Goal: Information Seeking & Learning: Learn about a topic

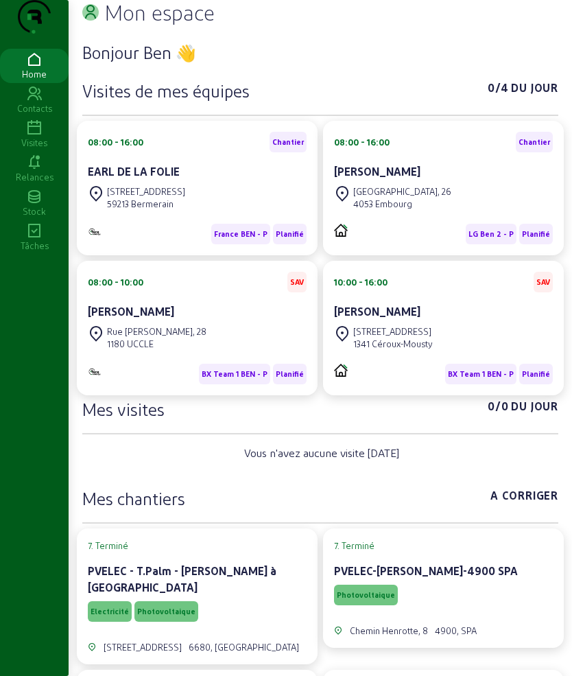
click at [29, 137] on icon at bounding box center [34, 128] width 69 height 16
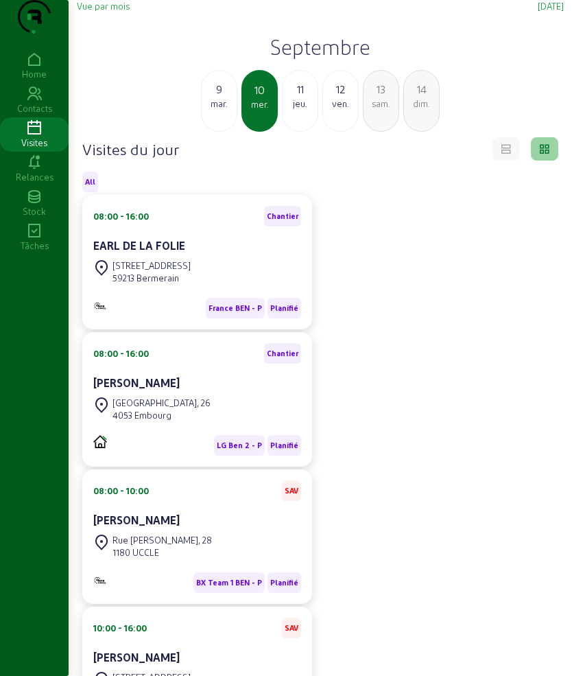
click at [294, 97] on div "11" at bounding box center [300, 89] width 35 height 16
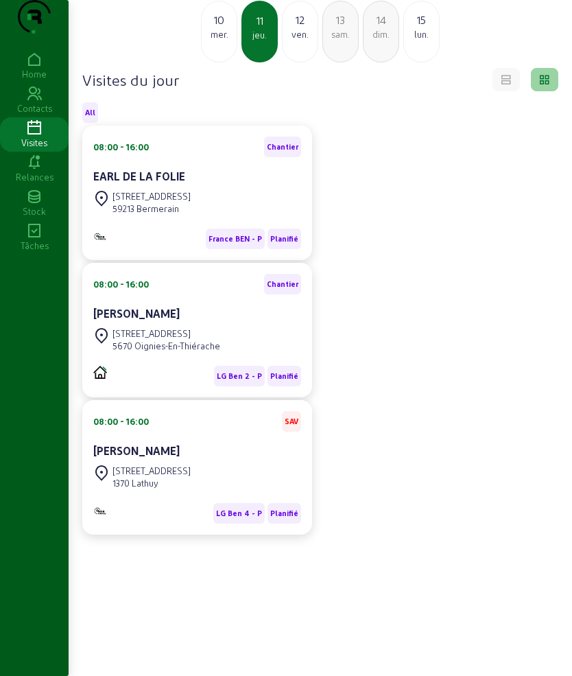
scroll to position [97, 0]
click at [213, 462] on div "[GEOGRAPHIC_DATA] 22 1370 [GEOGRAPHIC_DATA]" at bounding box center [197, 477] width 208 height 30
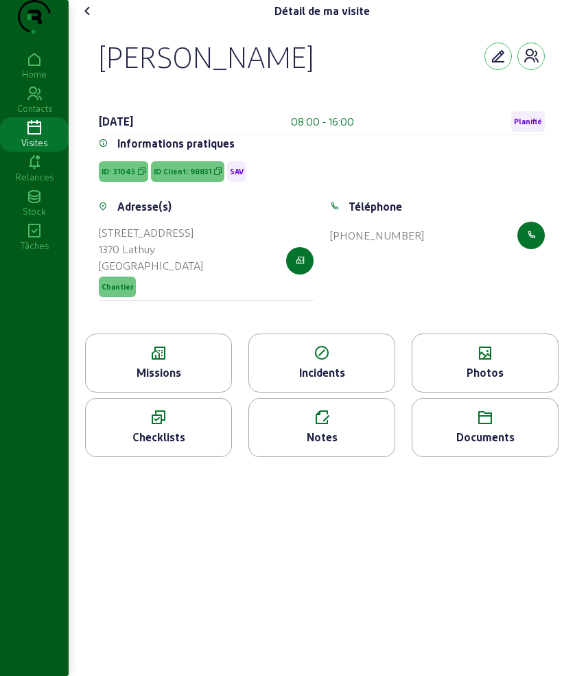
click at [186, 392] on div "Missions" at bounding box center [158, 362] width 147 height 59
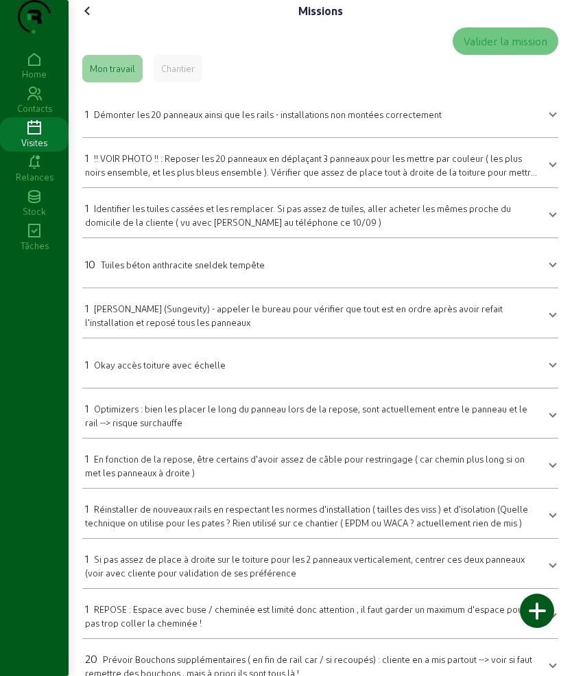
click at [94, 19] on icon at bounding box center [88, 11] width 16 height 16
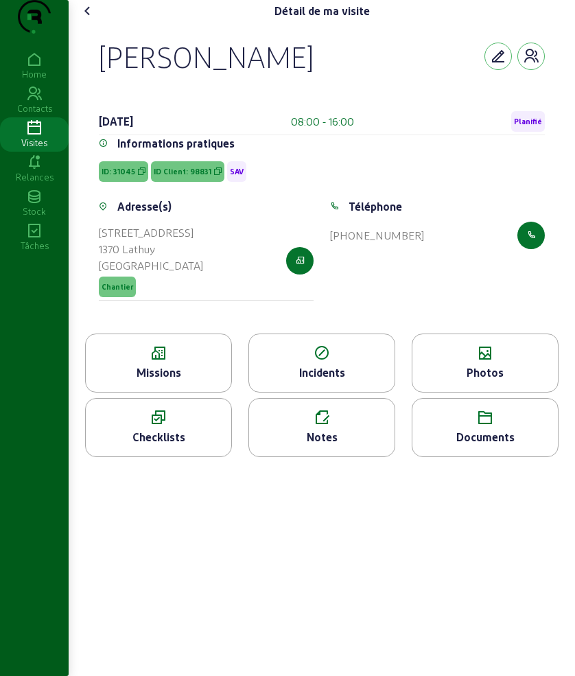
drag, startPoint x: 93, startPoint y: 69, endPoint x: 418, endPoint y: 289, distance: 392.4
click at [418, 289] on div "[PERSON_NAME] [DATE] 08:00 - 16:00 Planifié Informations pratiques ID: 31045 ID…" at bounding box center [321, 178] width 479 height 312
click at [163, 362] on icon at bounding box center [158, 353] width 145 height 16
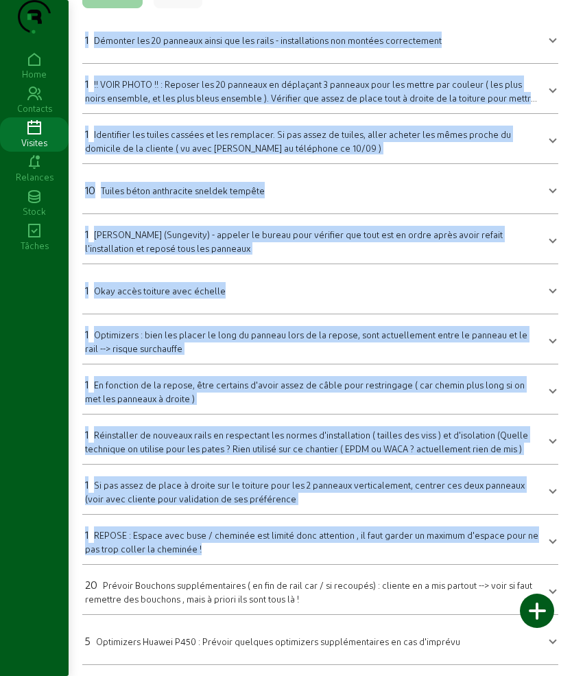
scroll to position [102, 0]
drag, startPoint x: 81, startPoint y: 132, endPoint x: 390, endPoint y: 609, distance: 568.7
click at [390, 609] on div "Valider la mission Mon travail Chantier 1 Démonter les 20 panneaux ainsi que le…" at bounding box center [320, 309] width 487 height 723
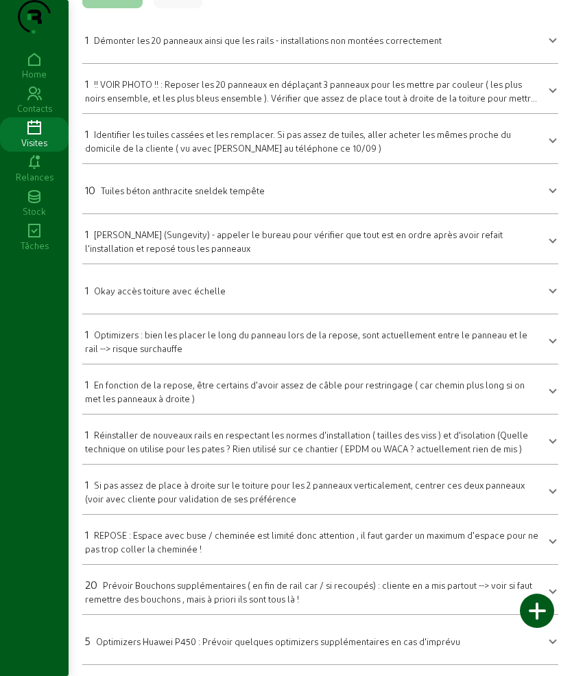
click at [472, 650] on mat-expansion-panel-header "5 Optimizers Huawei P450 : Prévoir quelques optimizers supplémentaires en cas d…" at bounding box center [320, 639] width 476 height 38
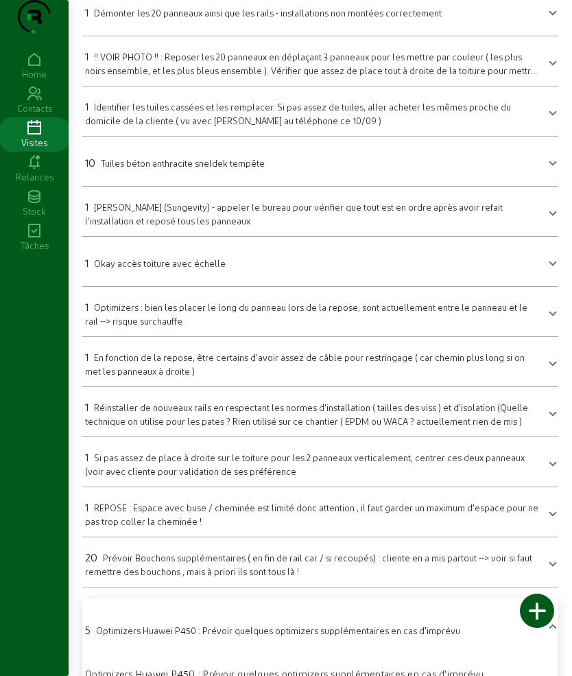
drag, startPoint x: 472, startPoint y: 650, endPoint x: 458, endPoint y: 646, distance: 15.0
click at [471, 638] on mat-panel-title "5 Optimizers Huawei P450 : Prévoir quelques optimizers supplémentaires en cas d…" at bounding box center [312, 628] width 454 height 19
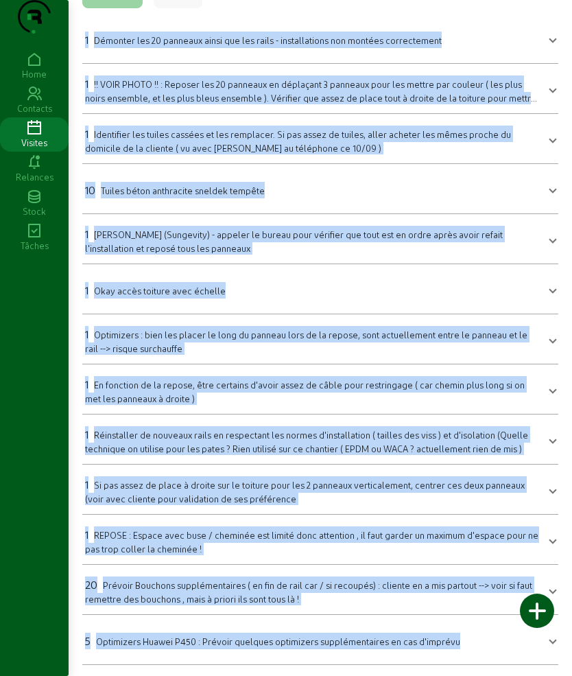
drag, startPoint x: 88, startPoint y: 140, endPoint x: 460, endPoint y: 644, distance: 627.0
click at [462, 653] on mat-accordion "1 Démonter les 20 panneaux ainsi que les rails - installations non montées corr…" at bounding box center [320, 339] width 476 height 651
copy mat-accordion "3 Loremips dol 91 sitametc adipi eli sed doeiu - temporincidid utl etdolor magn…"
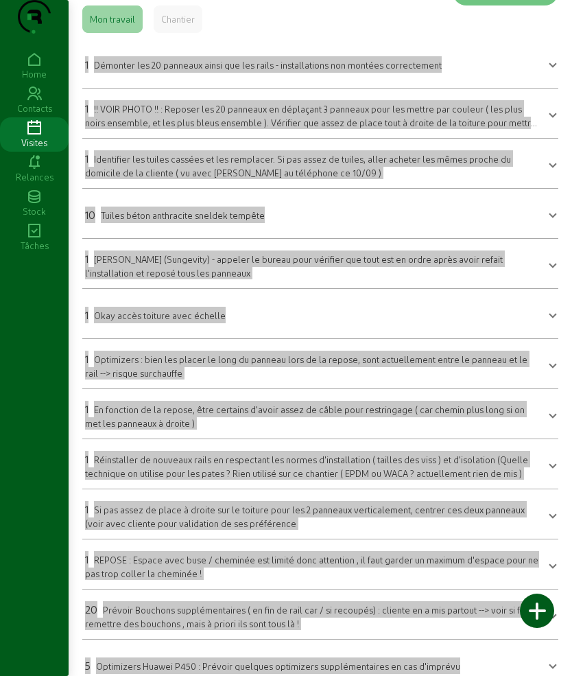
scroll to position [0, 0]
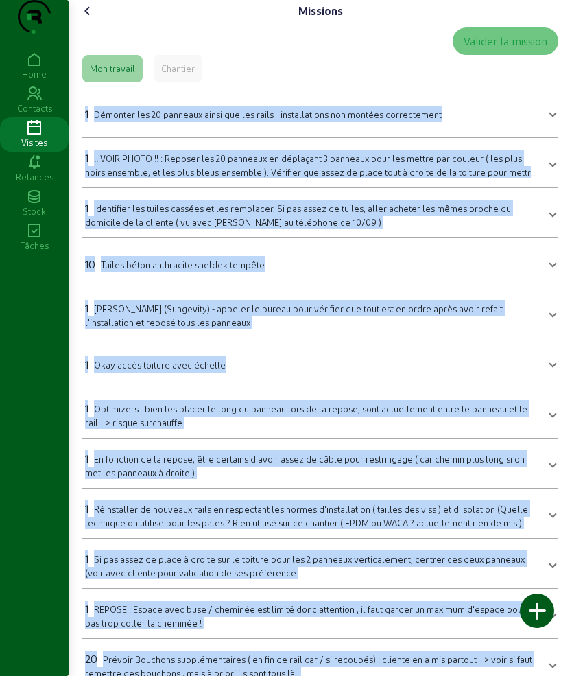
click at [85, 19] on icon at bounding box center [88, 11] width 16 height 16
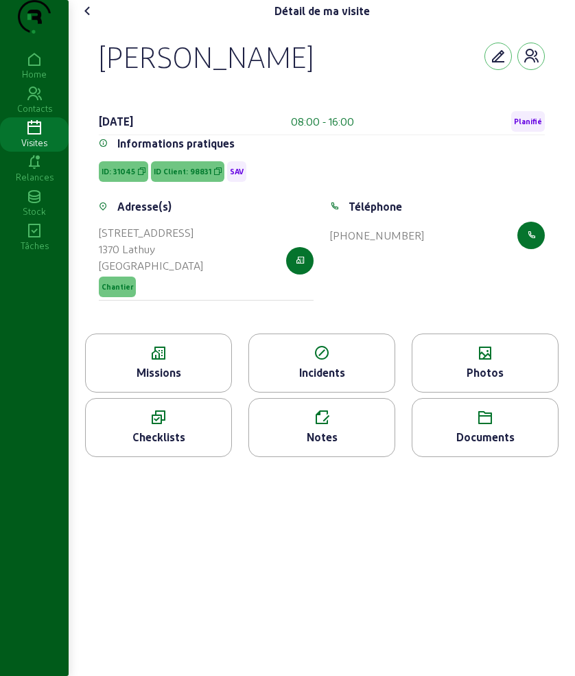
click at [478, 362] on icon at bounding box center [484, 353] width 145 height 16
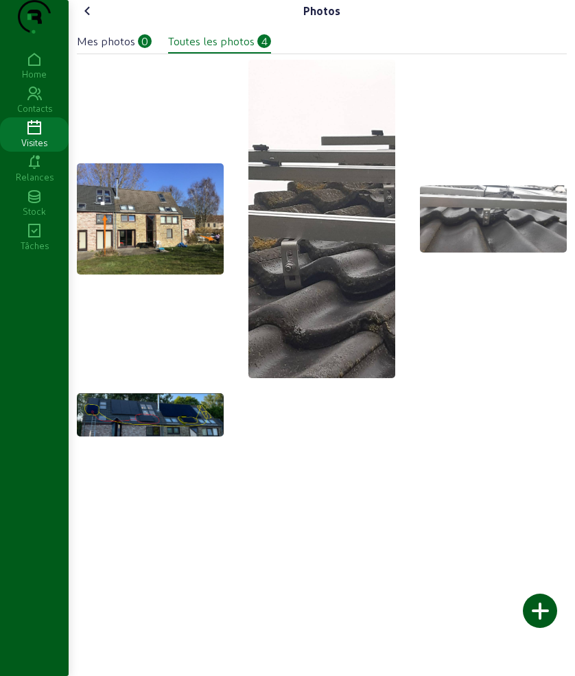
click at [91, 19] on icon at bounding box center [88, 11] width 16 height 16
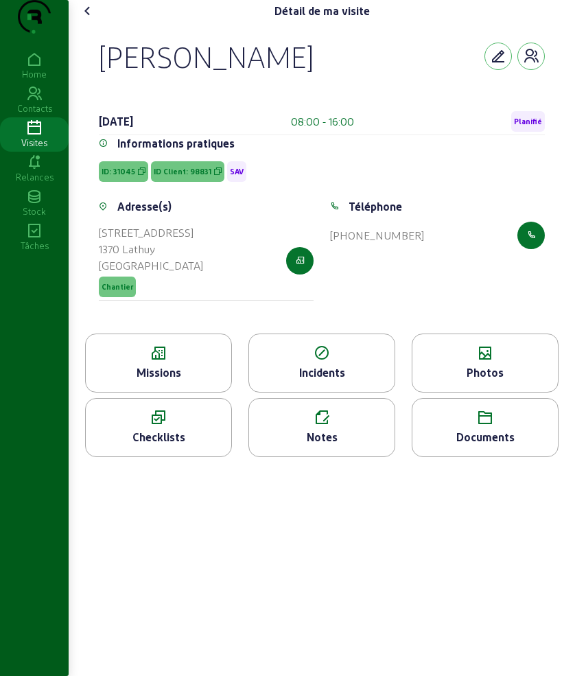
click at [89, 19] on icon at bounding box center [88, 11] width 16 height 16
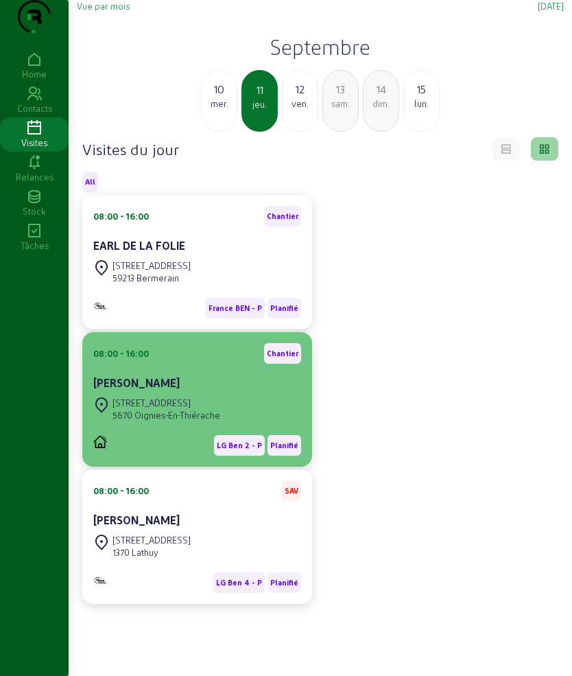
click at [176, 409] on div "[STREET_ADDRESS]" at bounding box center [167, 403] width 108 height 12
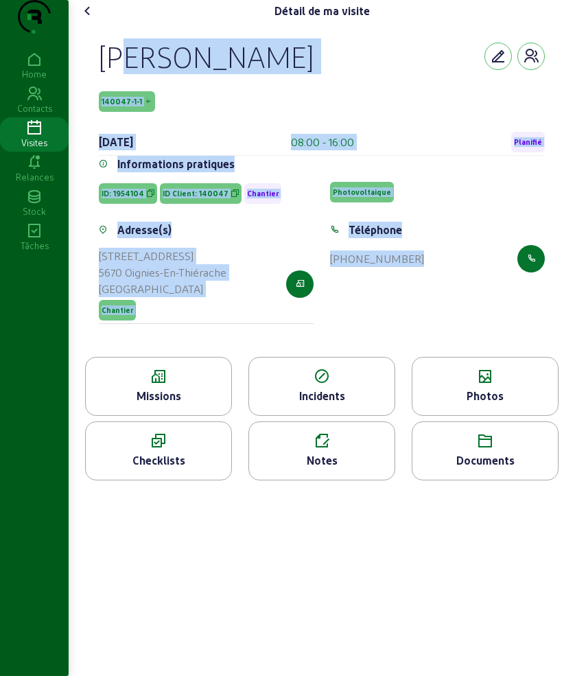
drag, startPoint x: 93, startPoint y: 85, endPoint x: 466, endPoint y: 301, distance: 430.7
click at [466, 301] on div "[PERSON_NAME] 140047-1-1 [DATE] 08:00 - 16:00 Planifié Informations pratiques I…" at bounding box center [321, 189] width 479 height 335
copy cam-empty "[PERSON_NAME] 140047-1-1 [DATE] 08:00 - 16:00 Planifié Informations pratiques I…"
click at [93, 19] on icon at bounding box center [88, 11] width 16 height 16
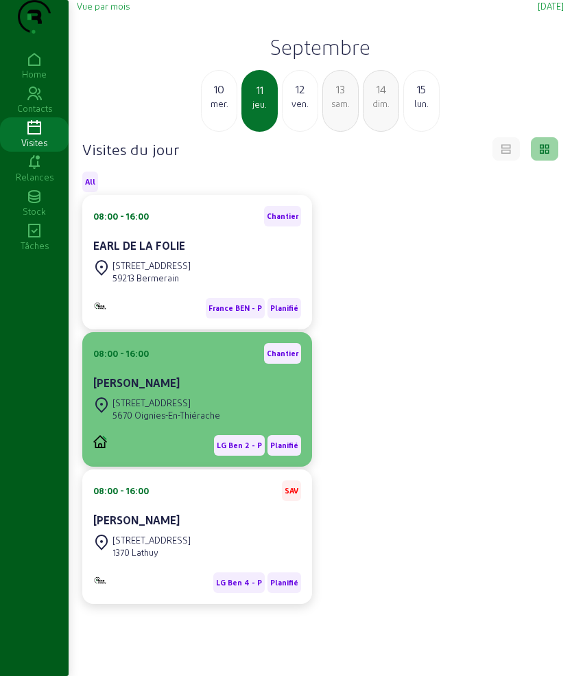
click at [161, 391] on div "[PERSON_NAME]" at bounding box center [197, 383] width 208 height 16
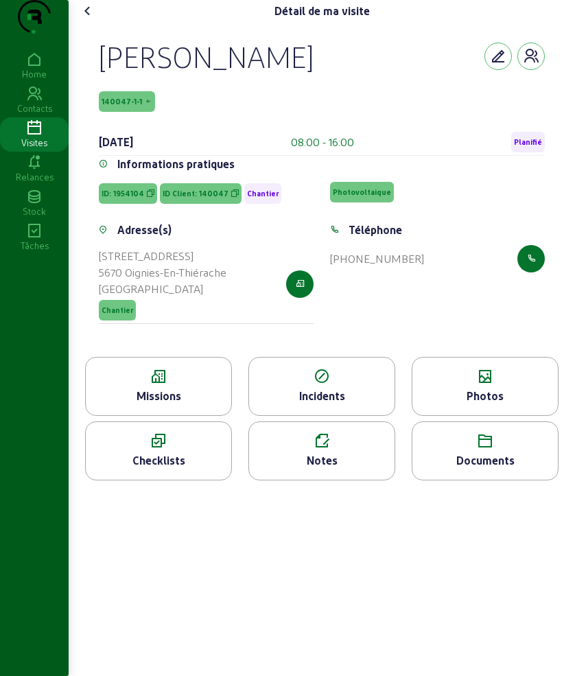
click at [176, 404] on div "Missions" at bounding box center [158, 396] width 145 height 16
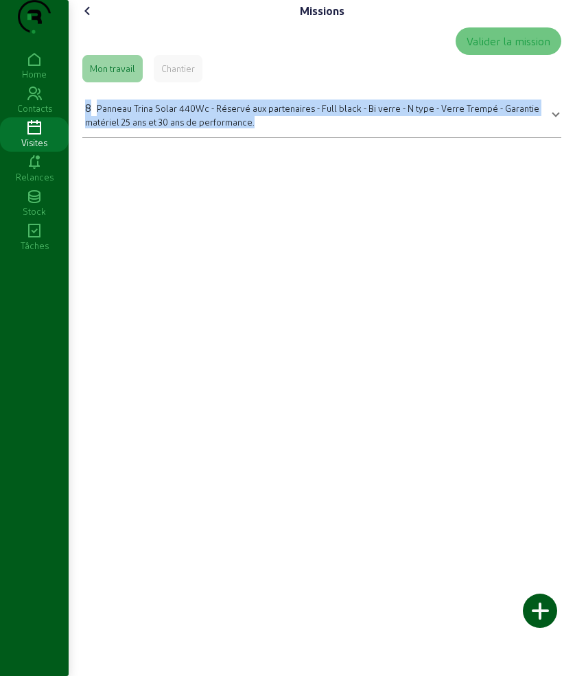
drag, startPoint x: 77, startPoint y: 130, endPoint x: 248, endPoint y: 213, distance: 190.6
click at [392, 193] on div "Missions Valider la mission Mon travail Chantier 8 Panneau Trina Solar 440Wc - …" at bounding box center [322, 338] width 506 height 676
copy div "8 Panneau Trina Solar 440Wc - Réservé aux partenaires - Full black - Bi verre -…"
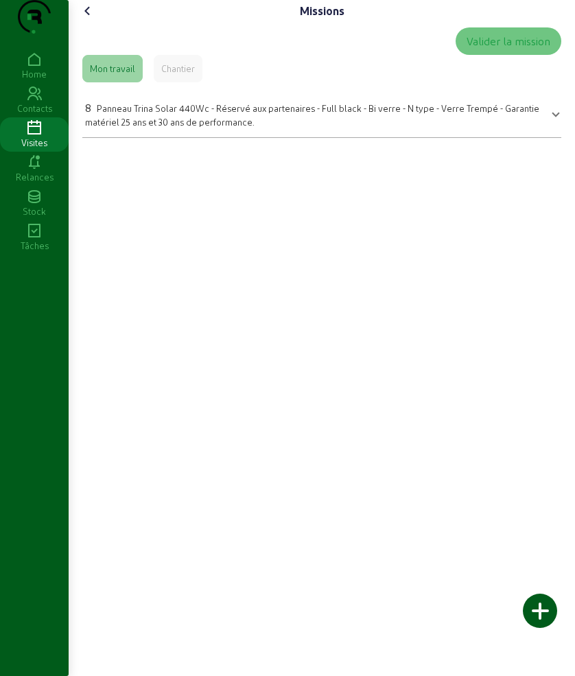
click at [193, 75] on div "Chantier" at bounding box center [178, 68] width 34 height 12
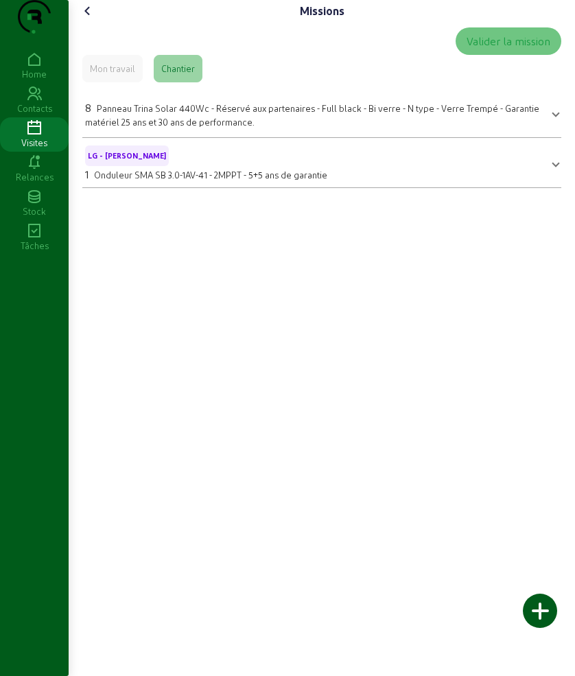
click at [95, 19] on icon at bounding box center [88, 11] width 16 height 16
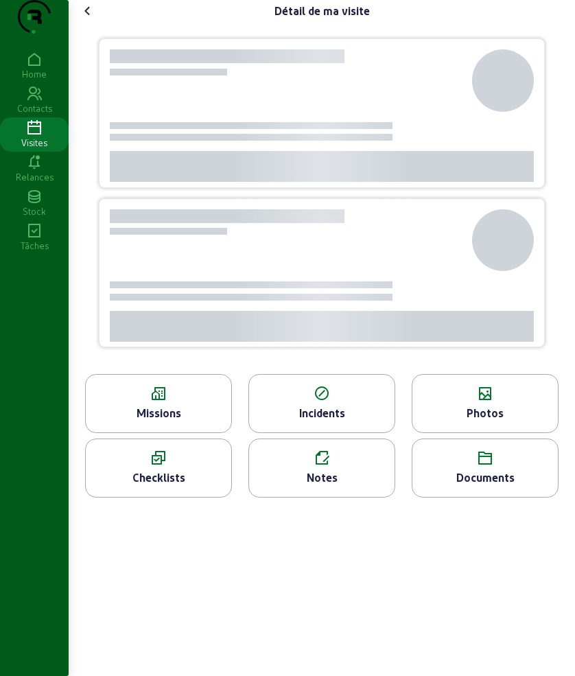
click at [455, 402] on icon at bounding box center [484, 394] width 145 height 16
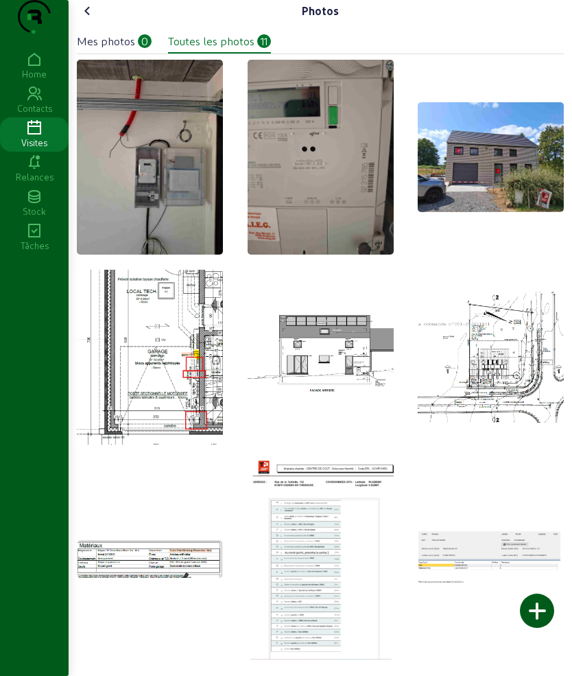
scroll to position [134, 0]
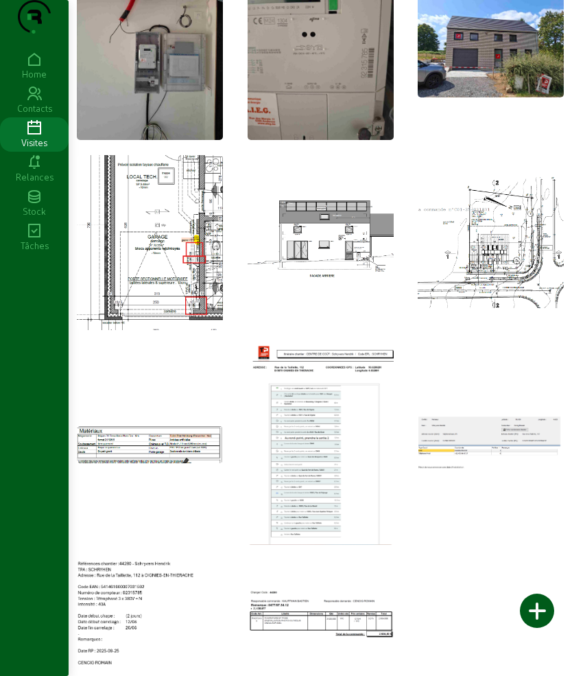
click at [192, 454] on img at bounding box center [150, 444] width 146 height 36
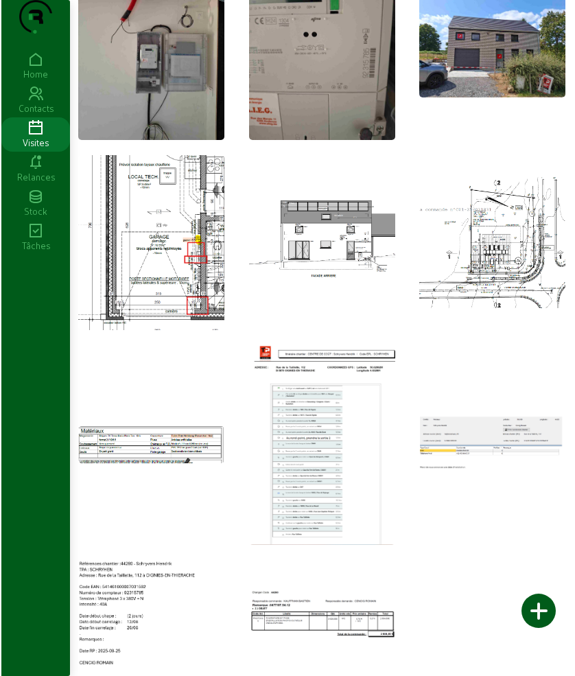
scroll to position [0, 0]
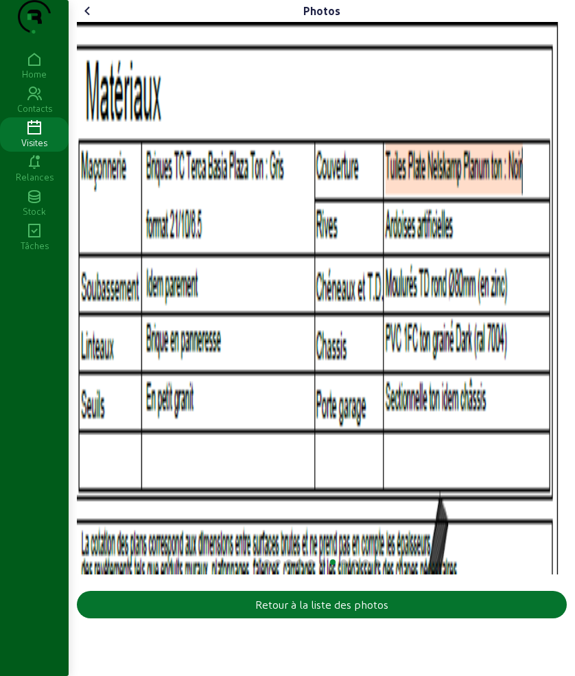
click at [97, 363] on img "7 / 11" at bounding box center [319, 298] width 484 height 552
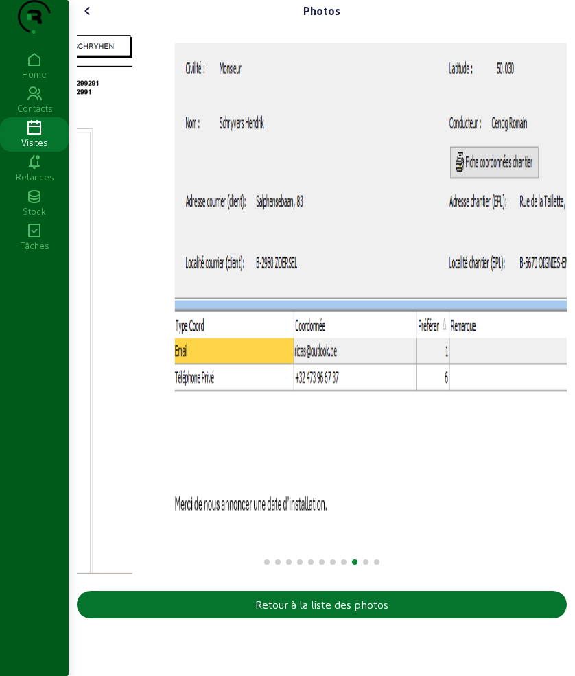
click at [78, 419] on div "Photos Retour à la liste des photos" at bounding box center [322, 312] width 506 height 624
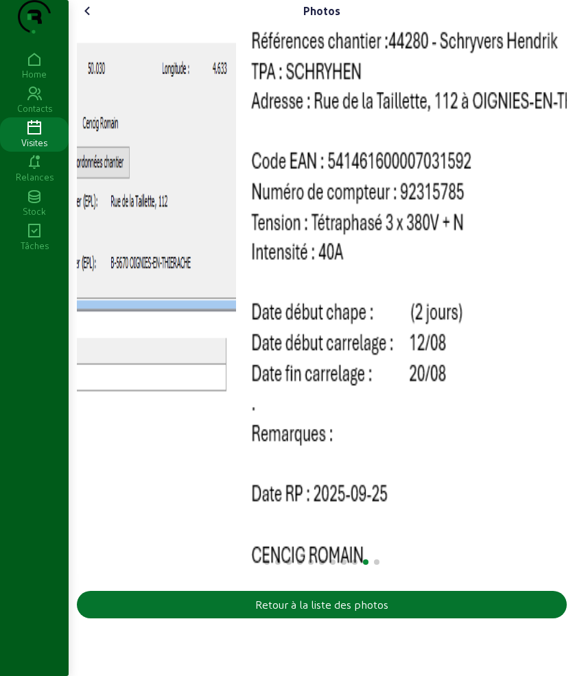
click at [0, 419] on html "Photos Retour à la liste des photos Home Contacts Visites Relances Stock Tâches" at bounding box center [287, 338] width 575 height 676
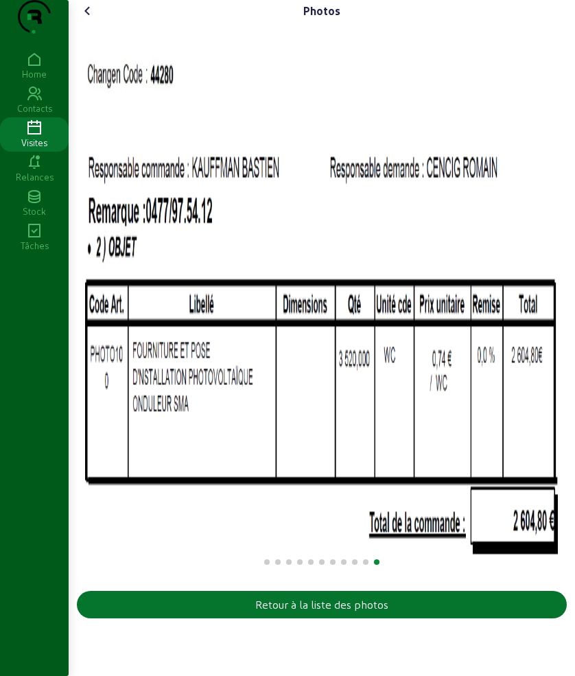
click at [422, 399] on img "11 / 11" at bounding box center [319, 298] width 484 height 552
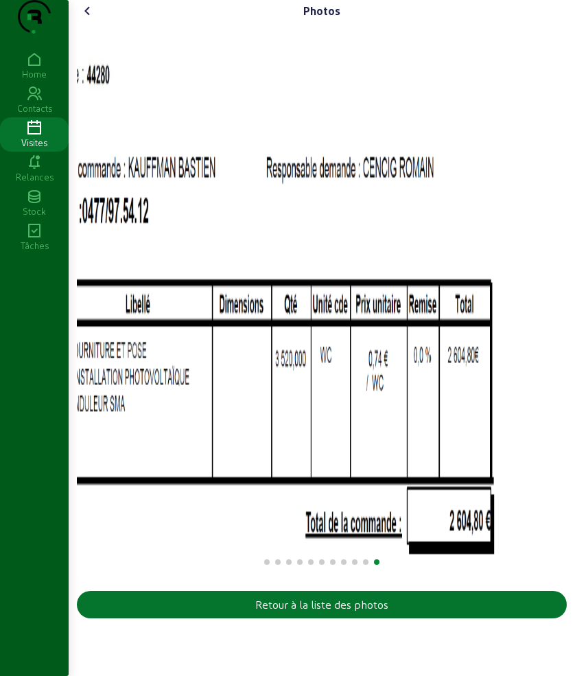
click at [113, 445] on img "11 / 11" at bounding box center [255, 298] width 484 height 552
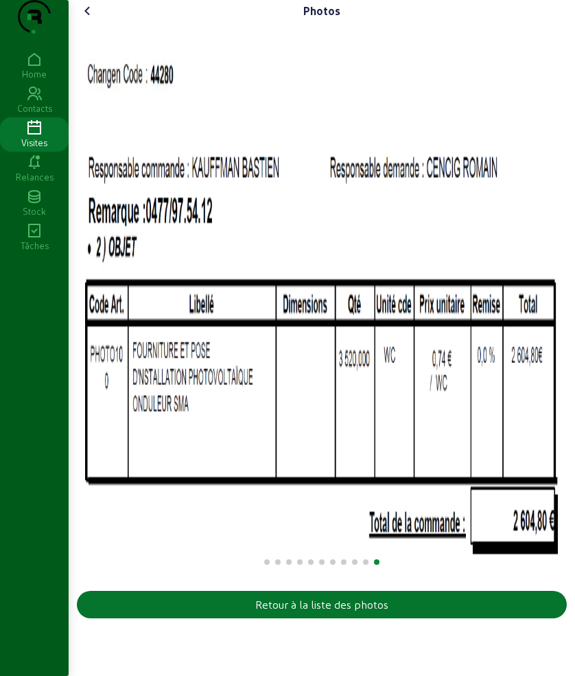
click at [86, 19] on icon at bounding box center [88, 11] width 16 height 16
